Goal: Transaction & Acquisition: Purchase product/service

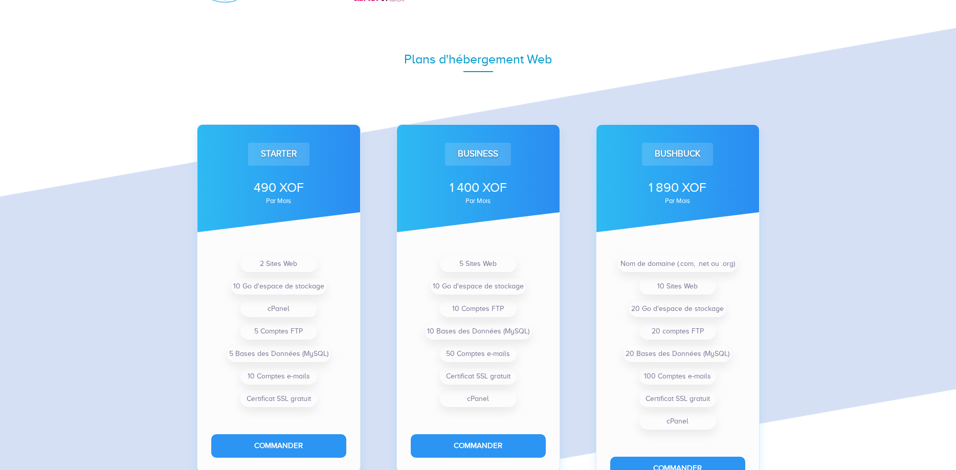
scroll to position [742, 0]
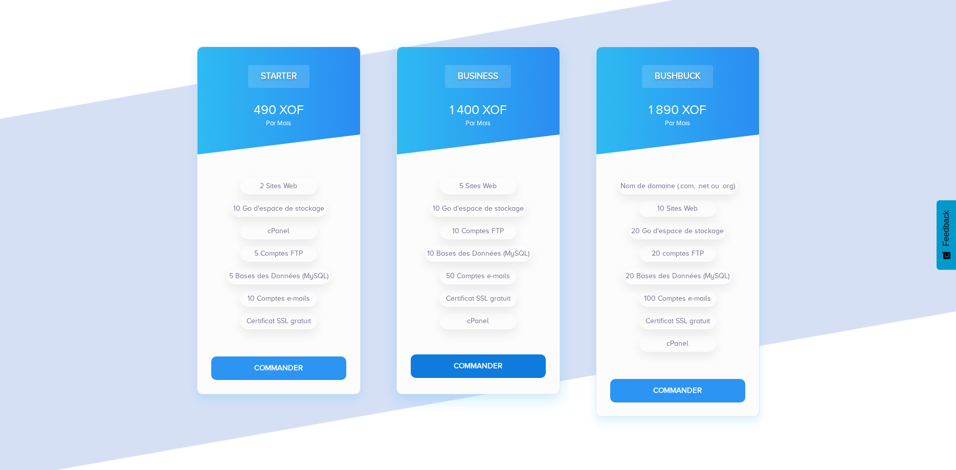
click at [486, 369] on button "Commander" at bounding box center [478, 365] width 135 height 23
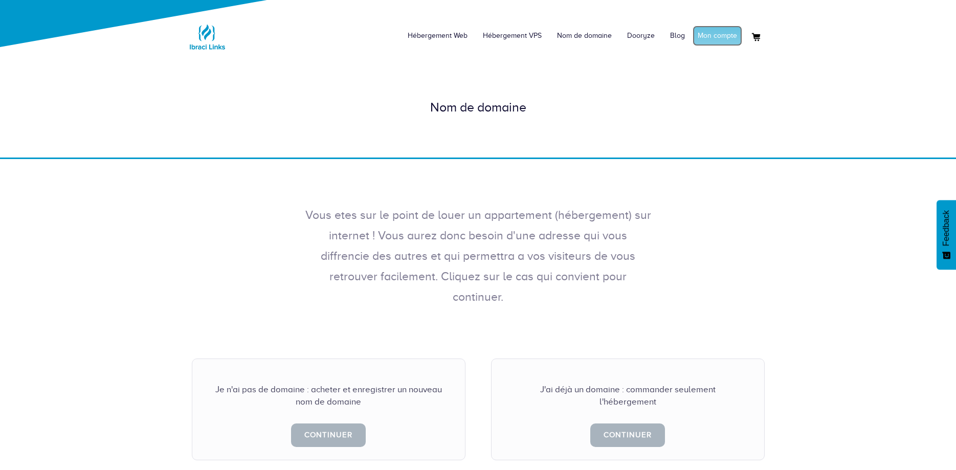
click at [713, 35] on link "Mon compte" at bounding box center [717, 36] width 50 height 20
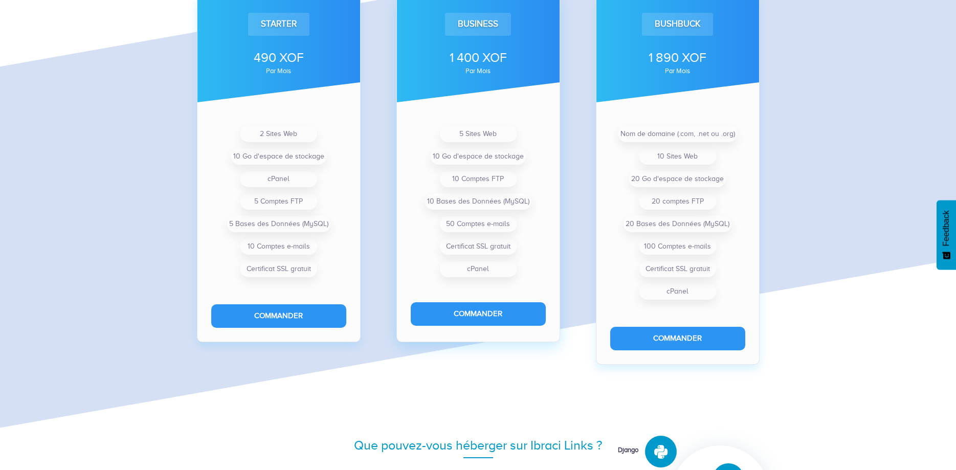
scroll to position [798, 0]
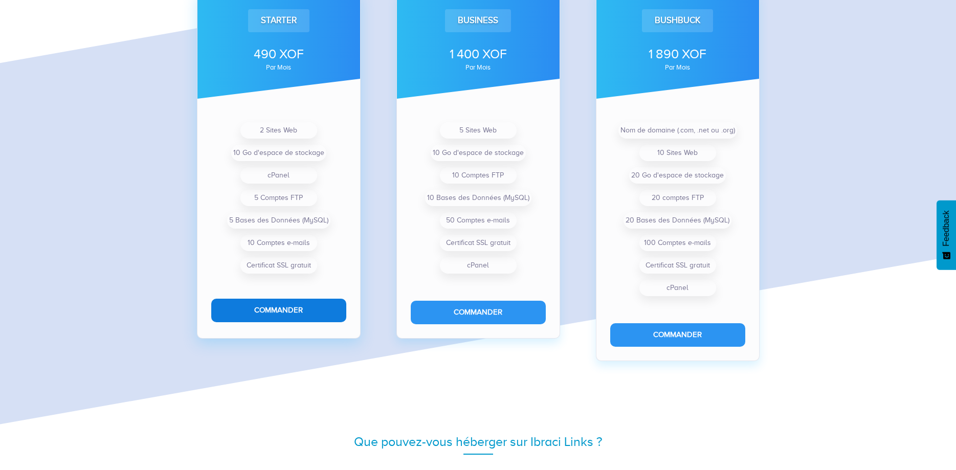
click at [279, 305] on button "Commander" at bounding box center [278, 310] width 135 height 23
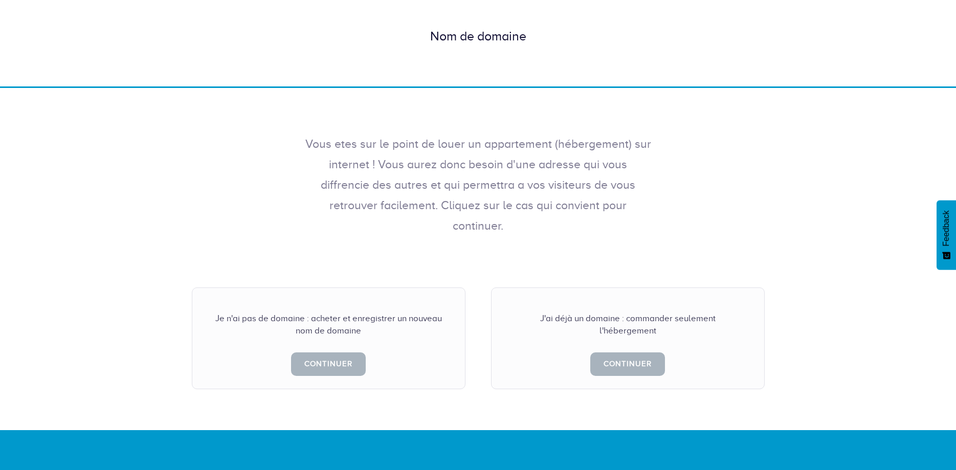
scroll to position [80, 0]
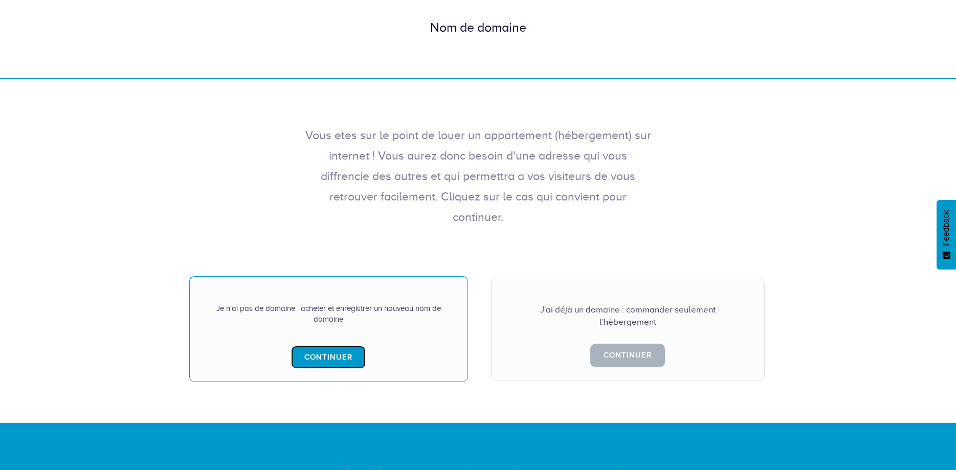
click at [325, 346] on link "Continuer" at bounding box center [328, 357] width 75 height 23
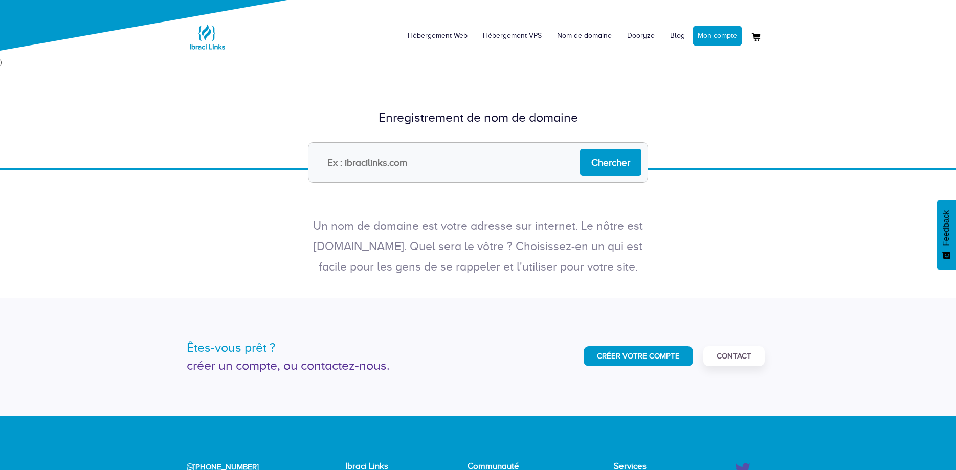
click at [484, 177] on input "text" at bounding box center [478, 162] width 340 height 40
type input "YOUNGLIGHT"
click at [602, 159] on input "Chercher" at bounding box center [610, 162] width 61 height 27
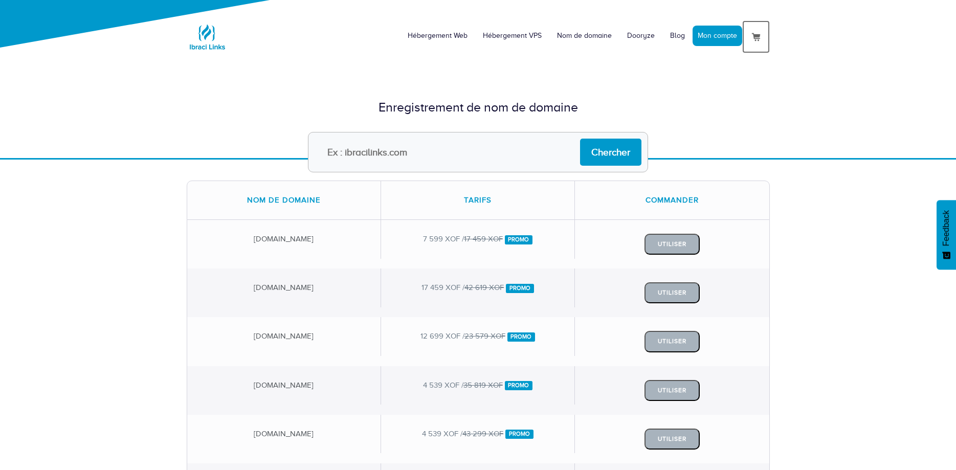
click at [756, 38] on img at bounding box center [756, 37] width 12 height 12
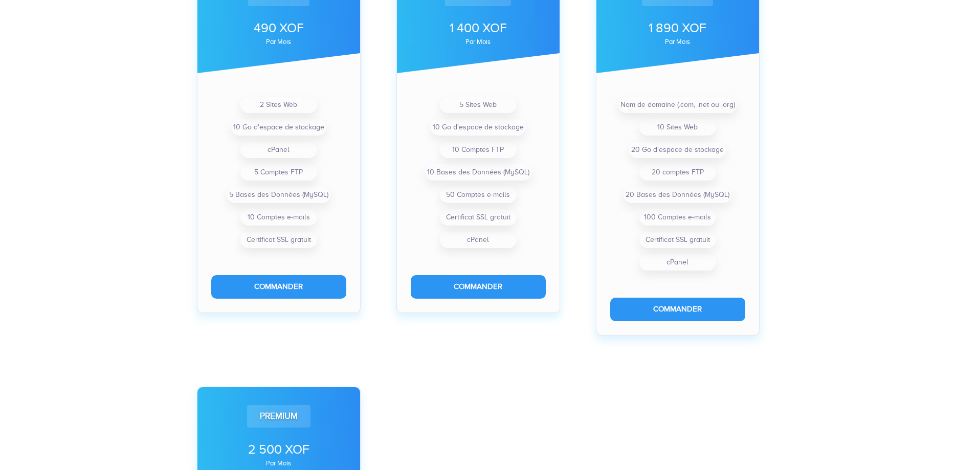
scroll to position [407, 0]
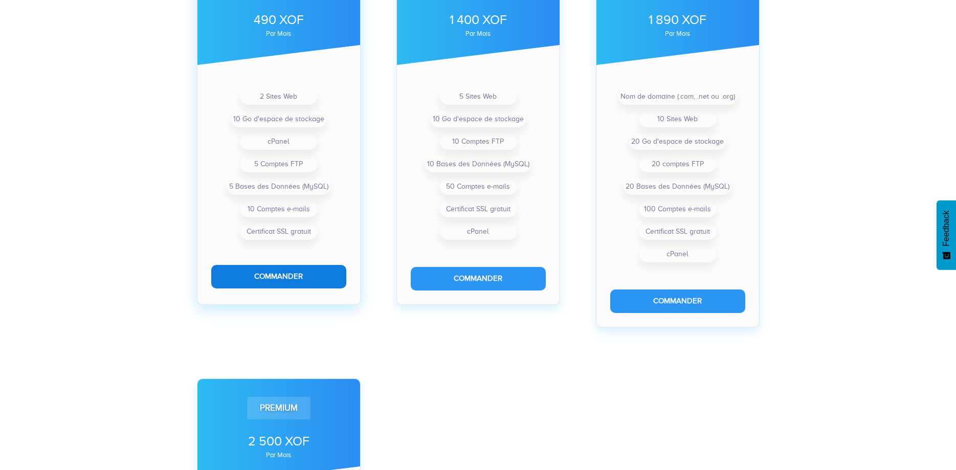
click at [305, 281] on button "Commander" at bounding box center [278, 276] width 135 height 23
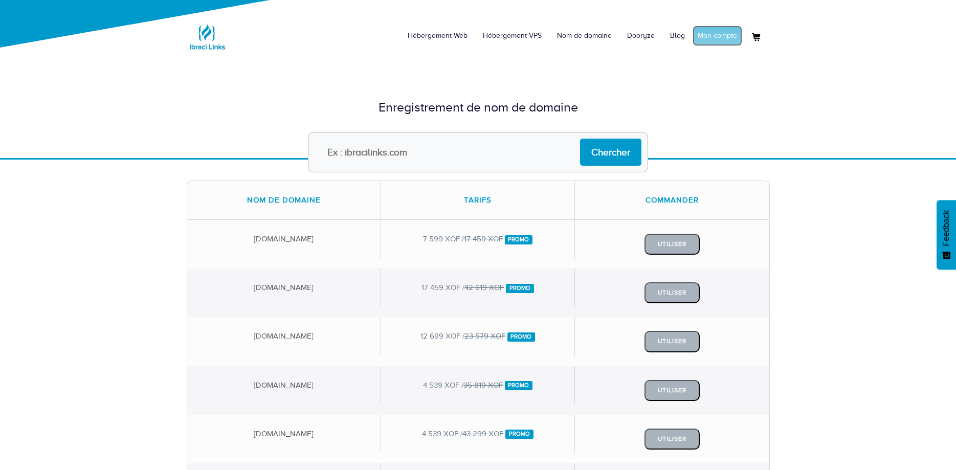
click at [724, 36] on link "Mon compte" at bounding box center [717, 36] width 50 height 20
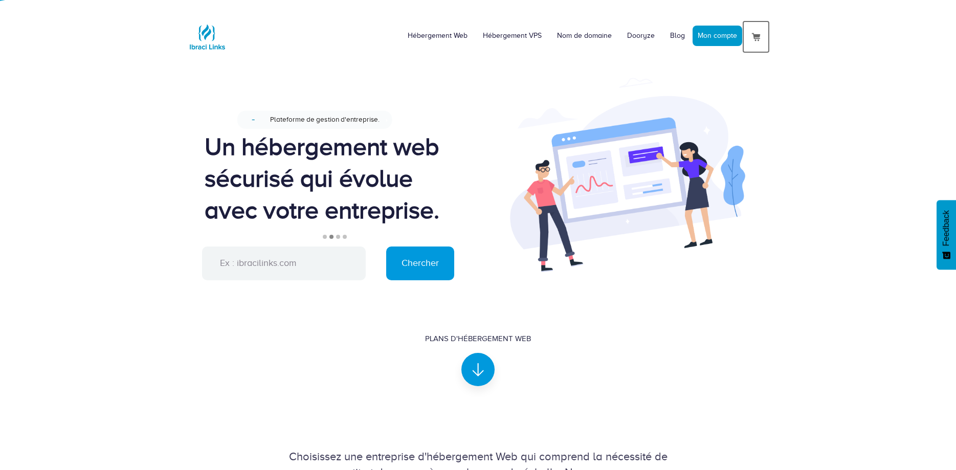
click at [754, 36] on img at bounding box center [756, 37] width 12 height 12
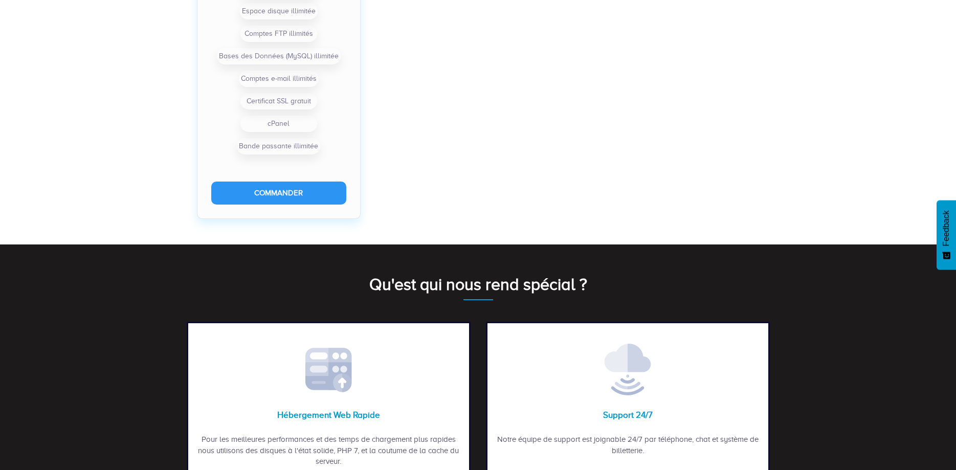
scroll to position [956, 0]
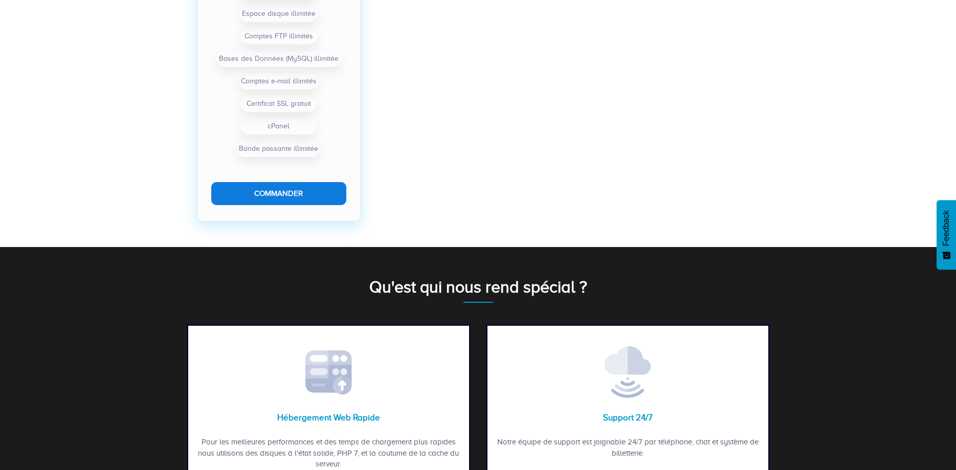
click at [300, 188] on button "Commander" at bounding box center [278, 193] width 135 height 23
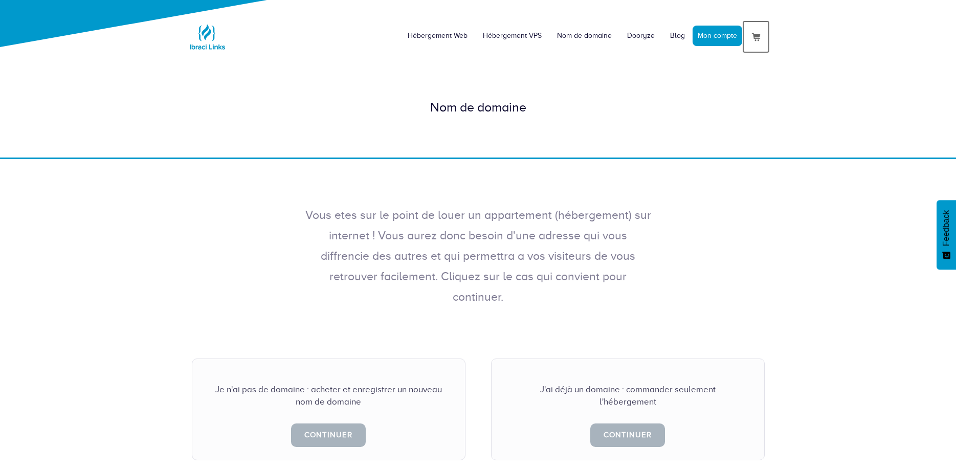
click at [751, 27] on link at bounding box center [756, 36] width 28 height 33
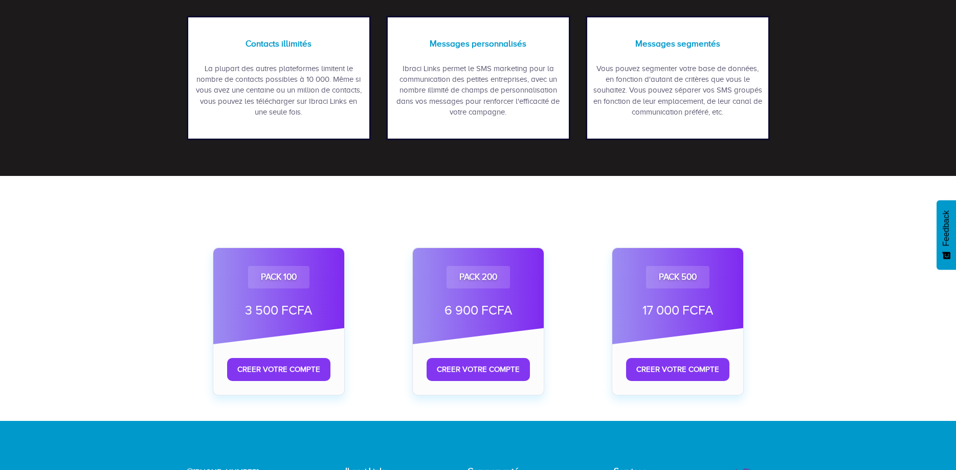
scroll to position [624, 0]
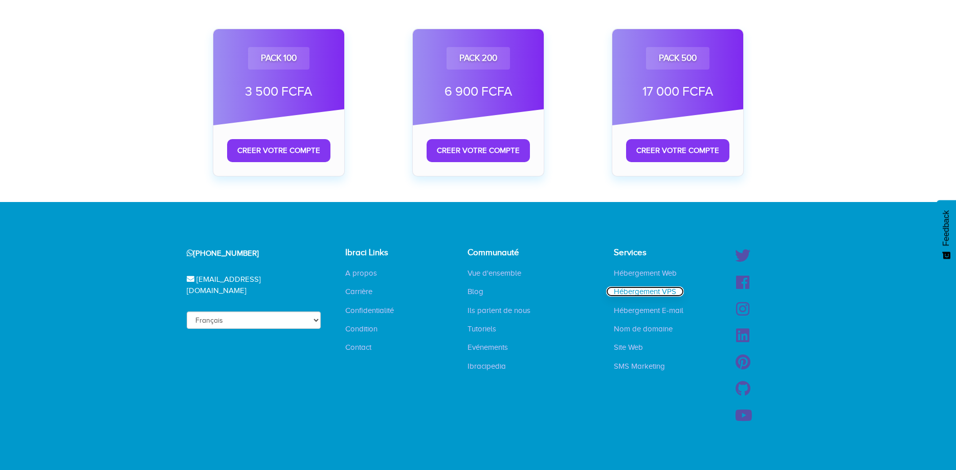
click at [665, 288] on link "Hébergement VPS" at bounding box center [645, 291] width 78 height 10
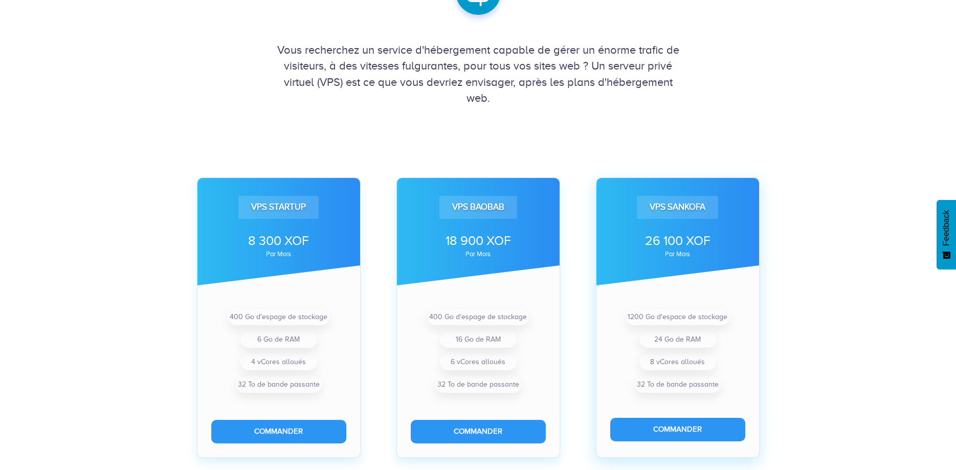
scroll to position [170, 0]
